Goal: Information Seeking & Learning: Learn about a topic

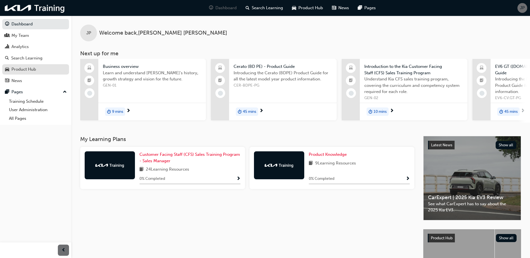
click at [31, 70] on div "Product Hub" at bounding box center [23, 69] width 25 height 6
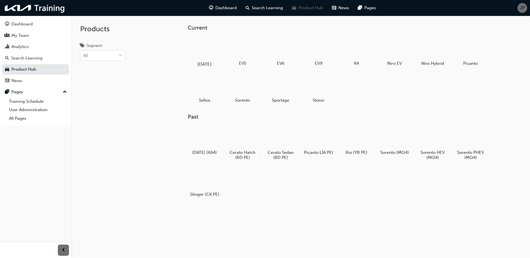
click at [209, 48] on div at bounding box center [204, 48] width 31 height 22
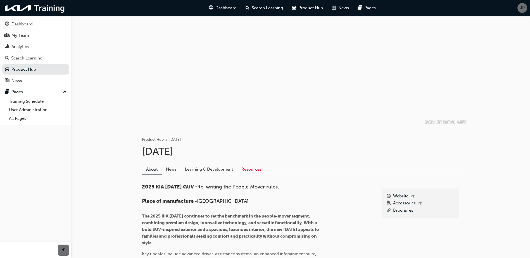
click at [246, 171] on link "Resources" at bounding box center [251, 169] width 28 height 11
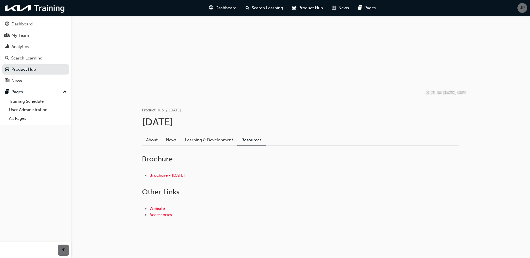
scroll to position [30, 0]
click at [183, 172] on link "Brochure - 2025 Carnival" at bounding box center [166, 174] width 35 height 5
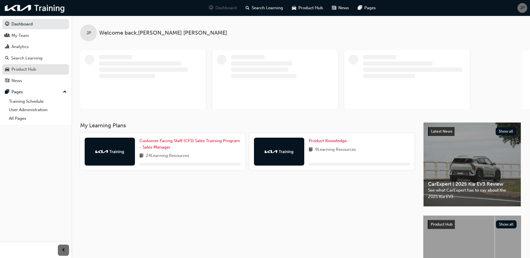
click at [41, 65] on link "Product Hub" at bounding box center [35, 69] width 67 height 10
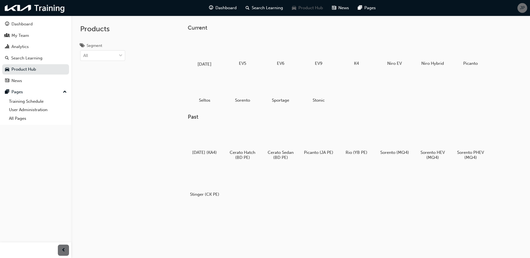
click at [203, 47] on div at bounding box center [204, 48] width 31 height 22
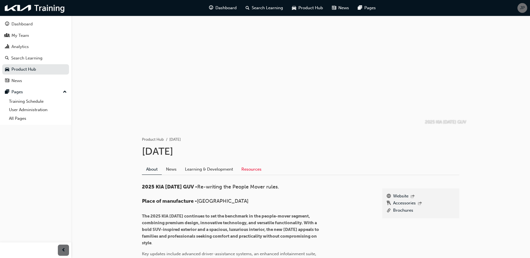
click at [261, 171] on link "Resources" at bounding box center [251, 169] width 28 height 11
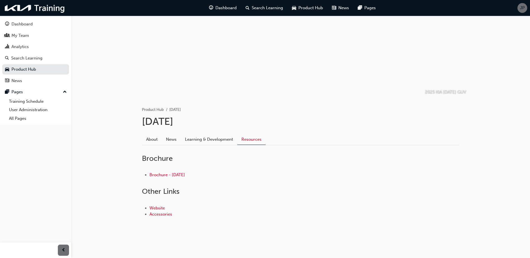
scroll to position [30, 0]
click at [157, 138] on link "About" at bounding box center [152, 139] width 20 height 11
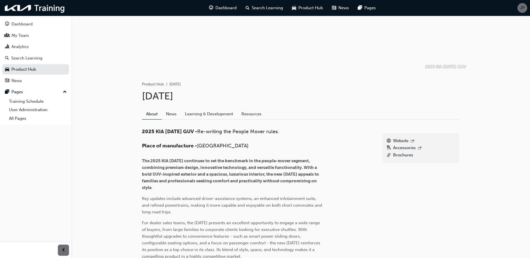
scroll to position [53, 0]
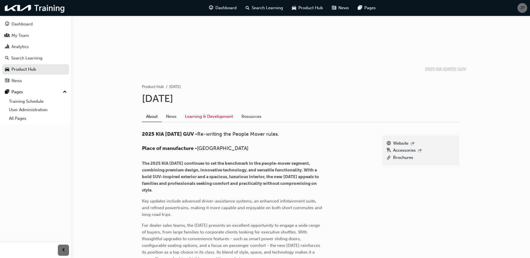
click at [226, 117] on link "Learning & Development" at bounding box center [209, 116] width 56 height 11
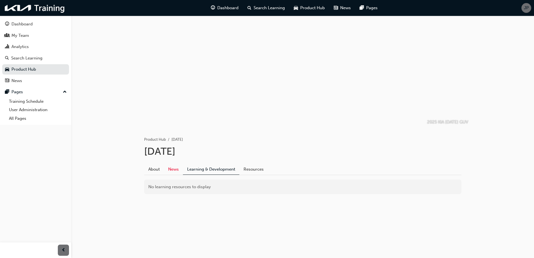
click at [173, 169] on link "News" at bounding box center [173, 169] width 19 height 11
click at [48, 4] on img at bounding box center [35, 7] width 64 height 11
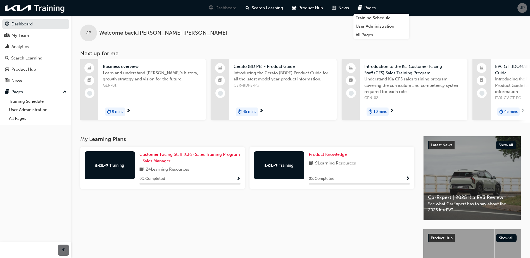
click at [407, 179] on span "Show Progress" at bounding box center [407, 178] width 4 height 5
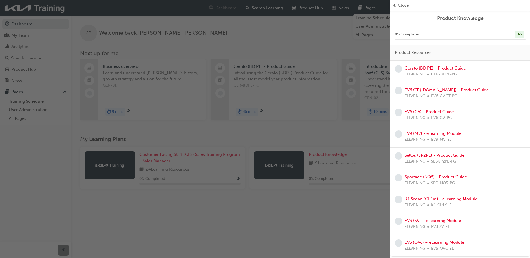
click at [128, 216] on div "button" at bounding box center [195, 129] width 390 height 258
